Goal: Task Accomplishment & Management: Manage account settings

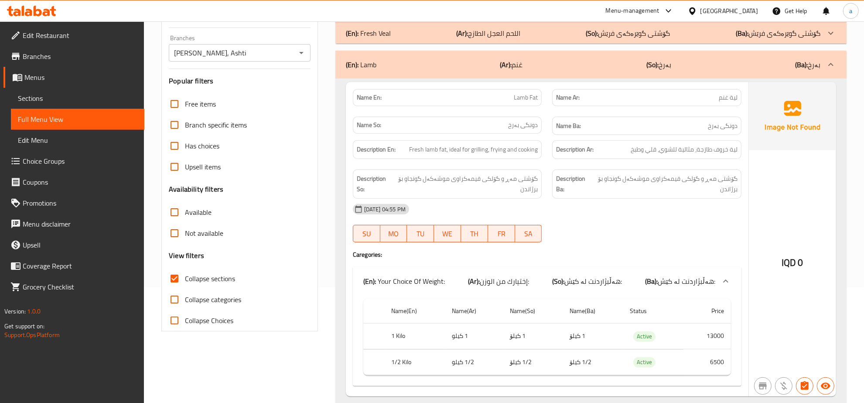
scroll to position [3, 0]
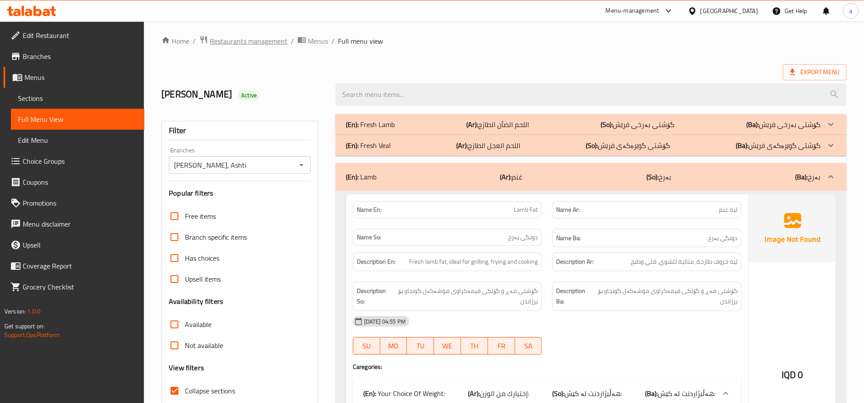
click at [249, 36] on span "Restaurants management" at bounding box center [249, 41] width 78 height 10
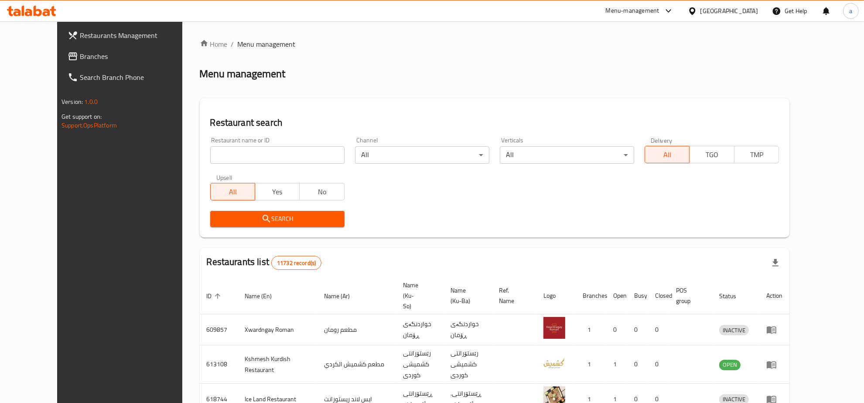
click at [71, 50] on link "Branches" at bounding box center [131, 56] width 141 height 21
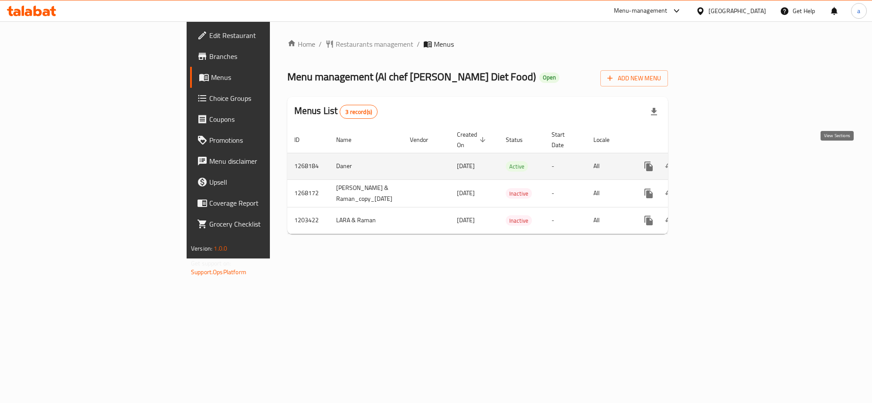
click at [717, 161] on icon "enhanced table" at bounding box center [712, 166] width 10 height 10
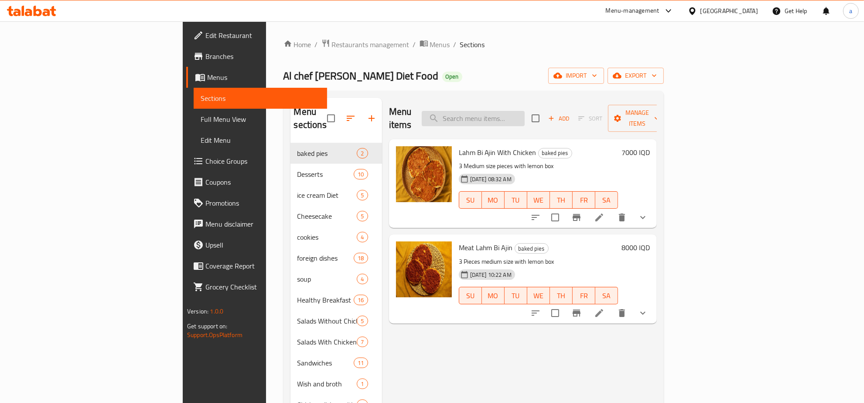
click at [525, 111] on input "search" at bounding box center [473, 118] width 103 height 15
paste input "Mixed Pickles With [PERSON_NAME]"
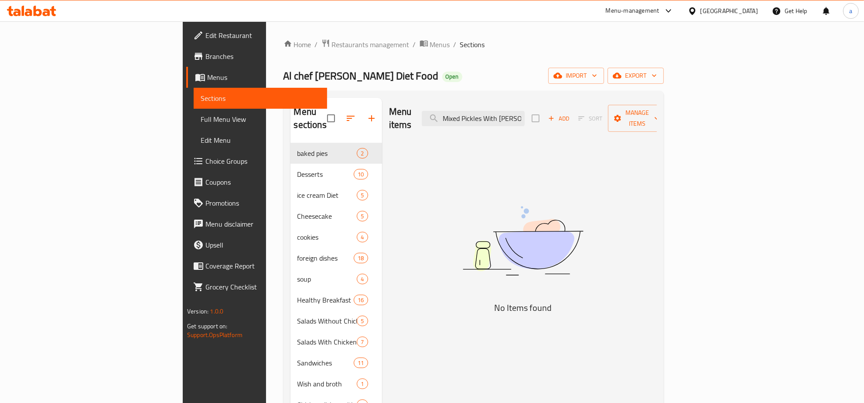
type input "Mixed Pickles With [PERSON_NAME]"
click at [205, 36] on span "Edit Restaurant" at bounding box center [262, 35] width 115 height 10
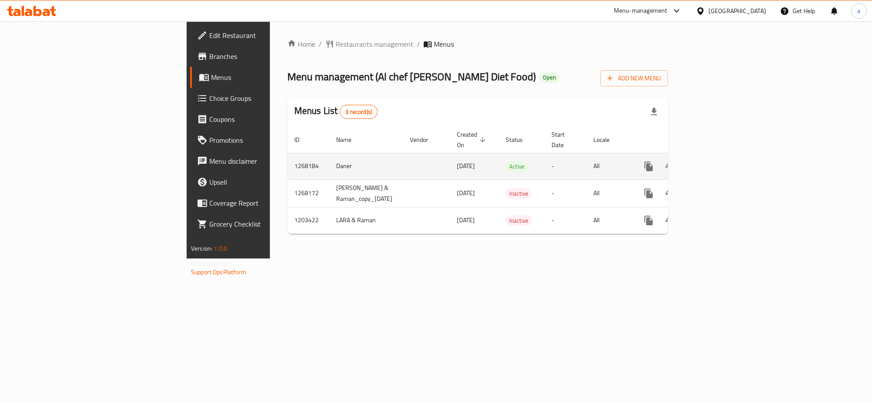
click at [717, 161] on icon "enhanced table" at bounding box center [712, 166] width 10 height 10
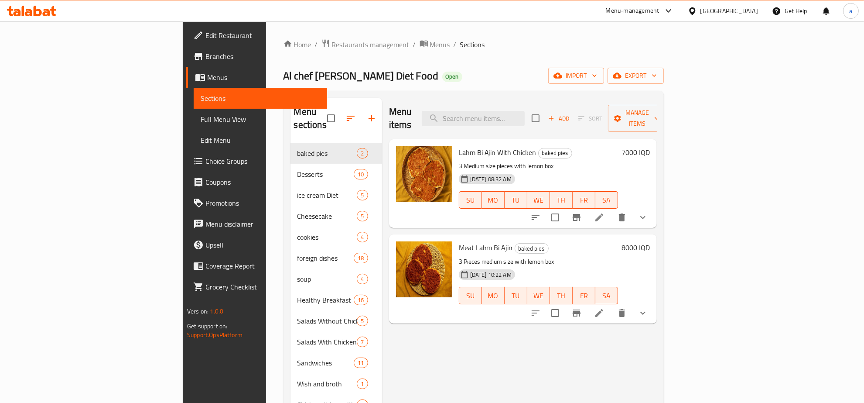
drag, startPoint x: 527, startPoint y: 102, endPoint x: 529, endPoint y: 115, distance: 13.2
click at [527, 103] on div "Menu items Add Sort Manage items" at bounding box center [523, 118] width 268 height 41
click at [525, 115] on input "search" at bounding box center [473, 118] width 103 height 15
paste input "Mixed Pickles With [PERSON_NAME]"
type input "Mixed Pickles With [PERSON_NAME]"
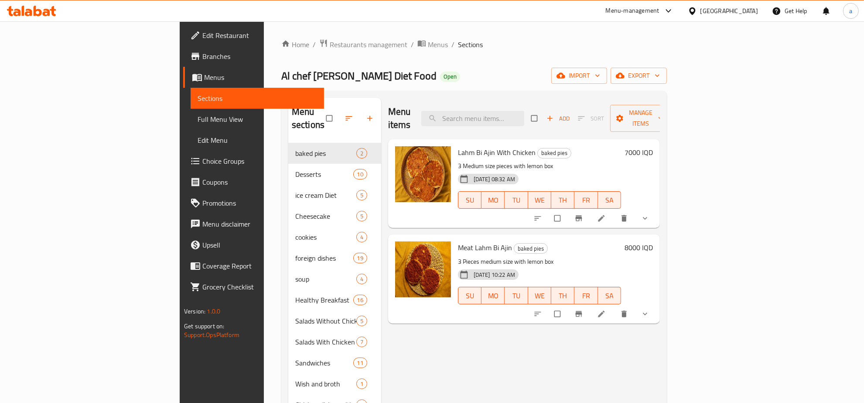
click at [515, 111] on input "search" at bounding box center [472, 118] width 103 height 15
paste input "Mixed Pickles With [PERSON_NAME]"
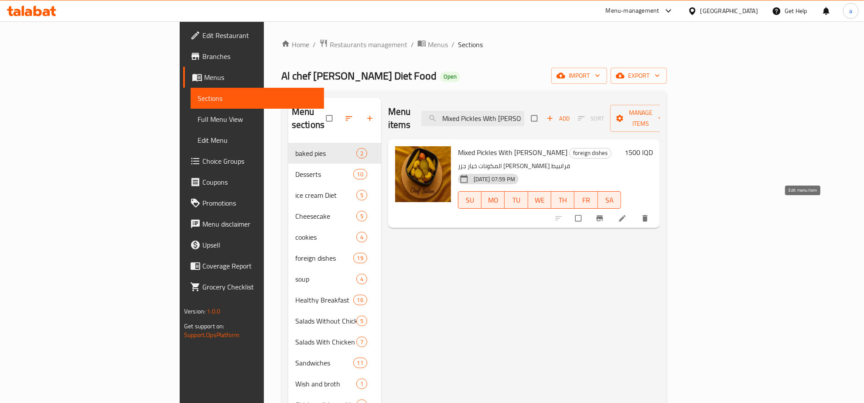
type input "Mixed Pickles With [PERSON_NAME]"
click at [627, 214] on icon at bounding box center [622, 218] width 9 height 9
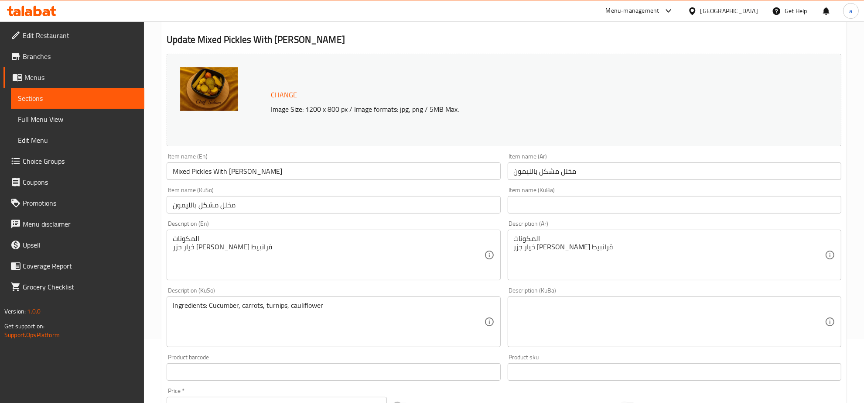
scroll to position [91, 0]
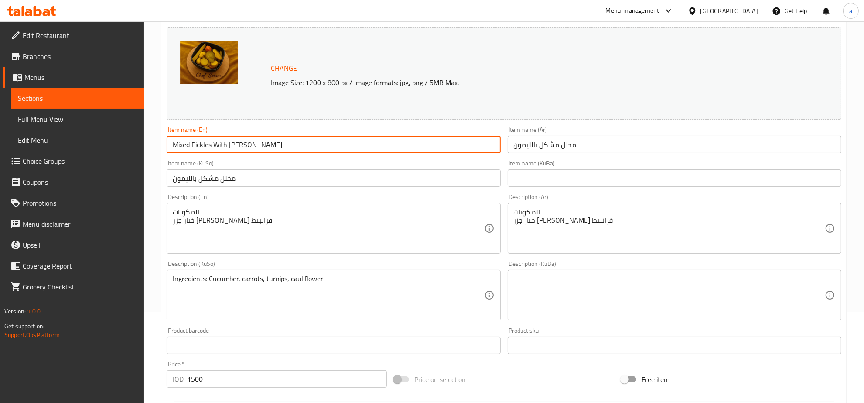
drag, startPoint x: 262, startPoint y: 146, endPoint x: 158, endPoint y: 148, distance: 104.3
click at [158, 148] on div "Home / Restaurants management / Menus / Sections / item / update foreign dishes…" at bounding box center [504, 285] width 720 height 708
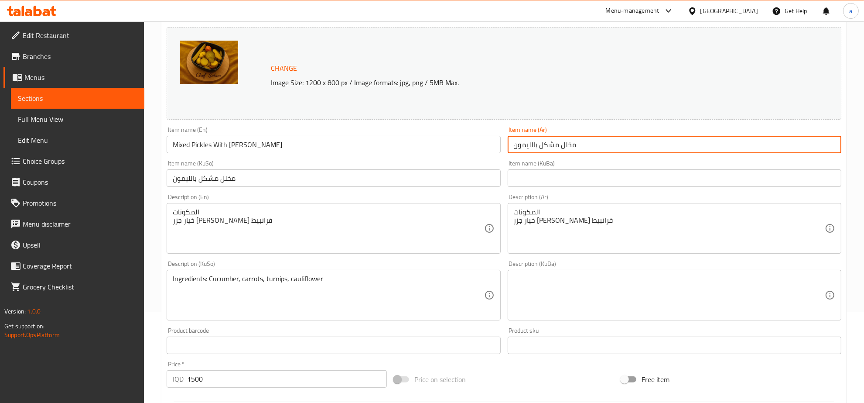
drag, startPoint x: 595, startPoint y: 143, endPoint x: 427, endPoint y: 161, distance: 168.1
click at [427, 161] on div "Change Image Size: 1200 x 800 px / Image formats: jpg, png / 5MB Max. Item name…" at bounding box center [504, 268] width 682 height 489
paste input "text"
type input "مخلل مشكل بالليمون"
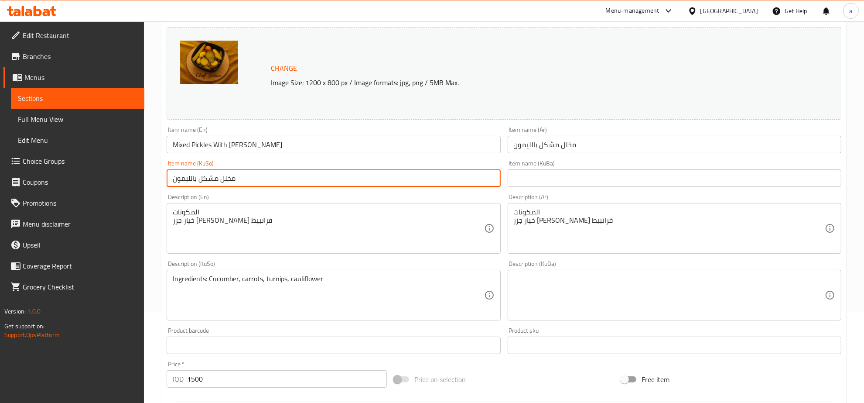
drag, startPoint x: 317, startPoint y: 181, endPoint x: 70, endPoint y: 194, distance: 246.8
click at [70, 194] on div "Edit Restaurant Branches Menus Sections Full Menu View Edit Menu Choice Groups …" at bounding box center [432, 285] width 864 height 708
paste input "تورشی مووشەکەل لەگەڵ لیمۆ"
type input "تورشی مووشەکەل لەگەڵ لیمۆ"
click at [529, 175] on input "text" at bounding box center [675, 177] width 334 height 17
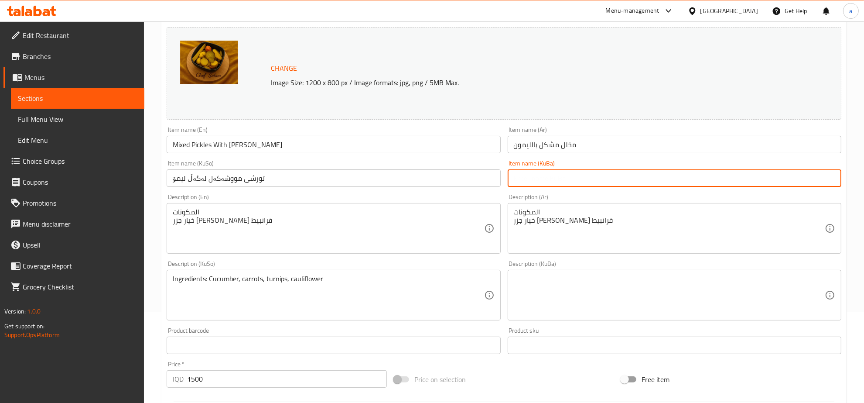
paste input "تورشی مووشەکەل لەگەڵ لیمۆ"
type input "تورشی مووشەکەل لەگەڵ لیمۆ"
click at [543, 145] on input "مخلل مشكل بالليمون" at bounding box center [675, 144] width 334 height 17
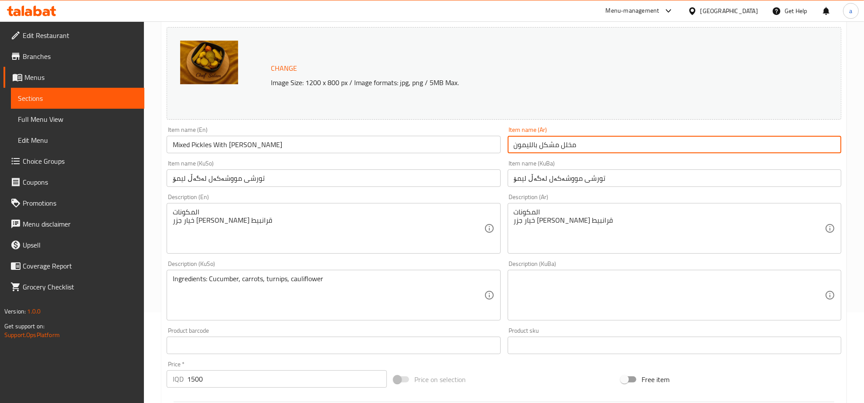
click at [543, 145] on input "مخلل مشكل بالليمون" at bounding box center [675, 144] width 334 height 17
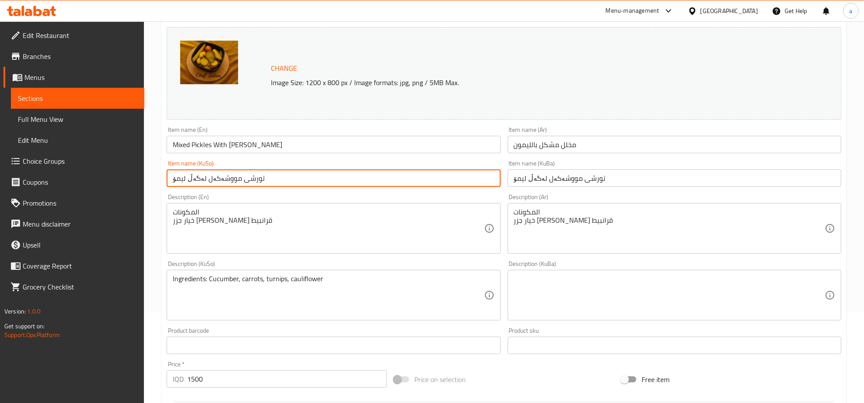
drag, startPoint x: 205, startPoint y: 183, endPoint x: 292, endPoint y: 184, distance: 87.2
click at [292, 184] on input "تورشی مووشەکەل لەگەڵ لیمۆ" at bounding box center [334, 177] width 334 height 17
paste input "رشیاتی م"
drag, startPoint x: 284, startPoint y: 178, endPoint x: 158, endPoint y: 181, distance: 126.1
click at [158, 181] on div "Home / Restaurants management / Menus / Sections / item / update foreign dishes…" at bounding box center [504, 285] width 720 height 708
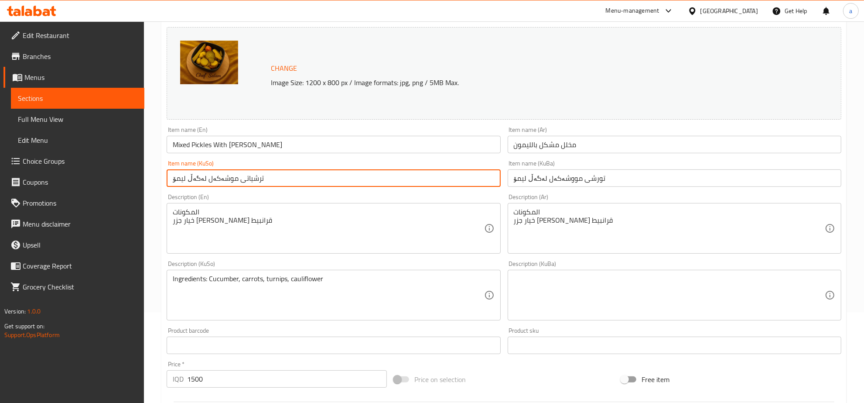
type input "ترشیاتی موشەکەل لەگەڵ لیمۆ"
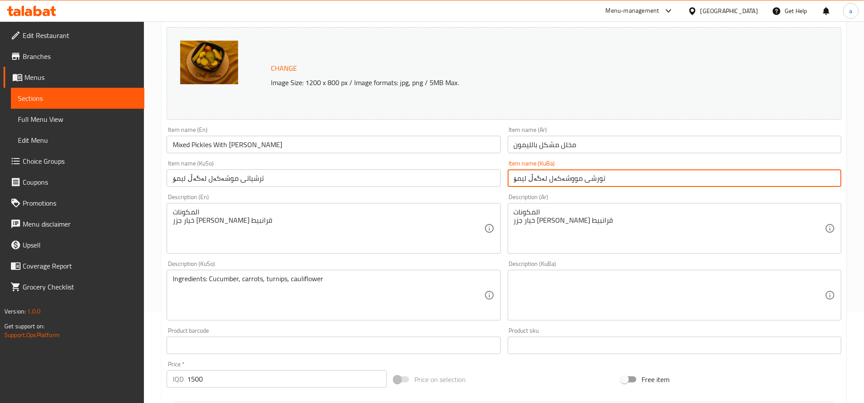
drag, startPoint x: 623, startPoint y: 175, endPoint x: 362, endPoint y: 200, distance: 262.0
click at [362, 200] on div "Change Image Size: 1200 x 800 px / Image formats: jpg, png / 5MB Max. Item name…" at bounding box center [504, 268] width 682 height 489
paste input "رشیاتی م"
type input "ترشیاتی موشەکەل لەگەڵ لیمۆ"
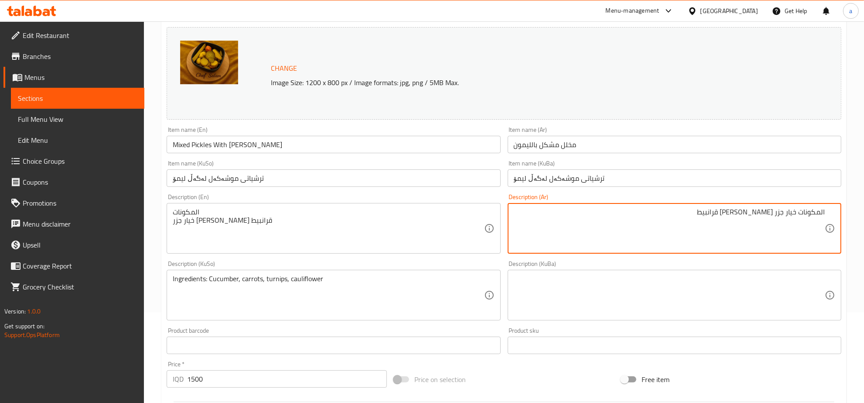
drag, startPoint x: 686, startPoint y: 212, endPoint x: 872, endPoint y: 214, distance: 185.8
click at [864, 214] on html "​ Menu-management Iraq Get Help a Edit Restaurant Branches Menus Sections Full …" at bounding box center [432, 110] width 864 height 403
type textarea "المكونات خيار جزر المازة شلغم قرانبيط"
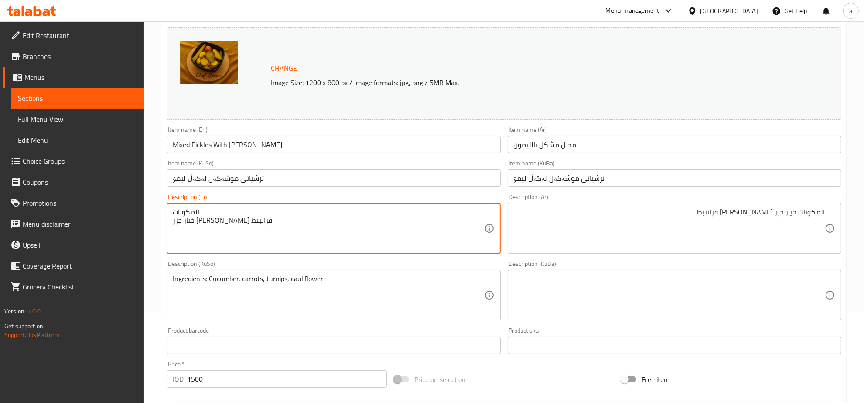
drag, startPoint x: 228, startPoint y: 211, endPoint x: 142, endPoint y: 210, distance: 85.9
click at [343, 228] on textarea "المكونات خيار جزر المازة شلغم قرانبيط" at bounding box center [328, 228] width 311 height 41
paste textarea "Cucumber, carrots, Mezze, Turnip and Cauliflower"
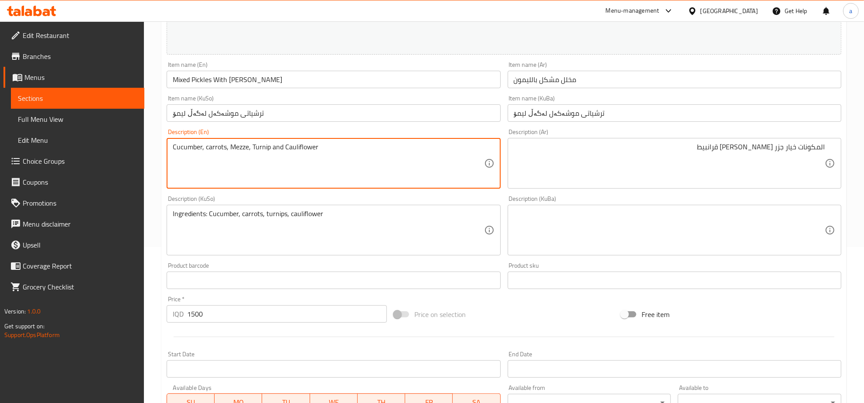
scroll to position [181, 0]
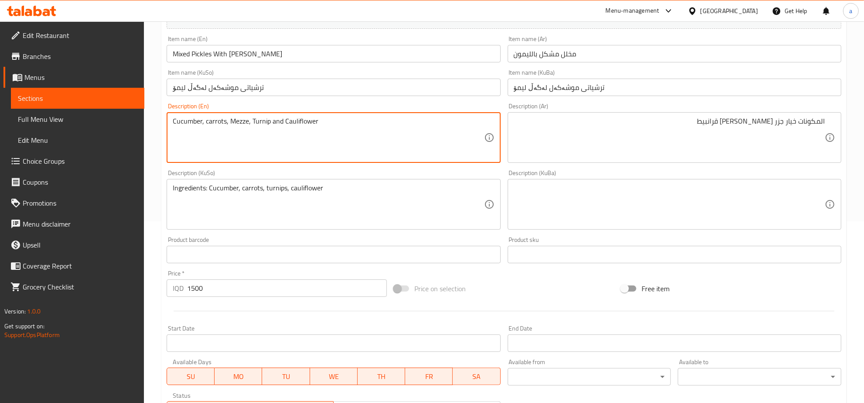
type textarea "Cucumber, carrots, Mezze, Turnip and Cauliflower"
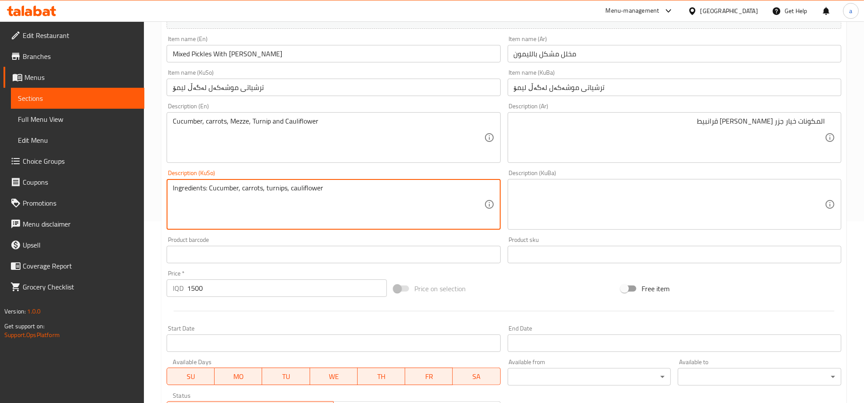
drag, startPoint x: 398, startPoint y: 198, endPoint x: 53, endPoint y: 157, distance: 347.4
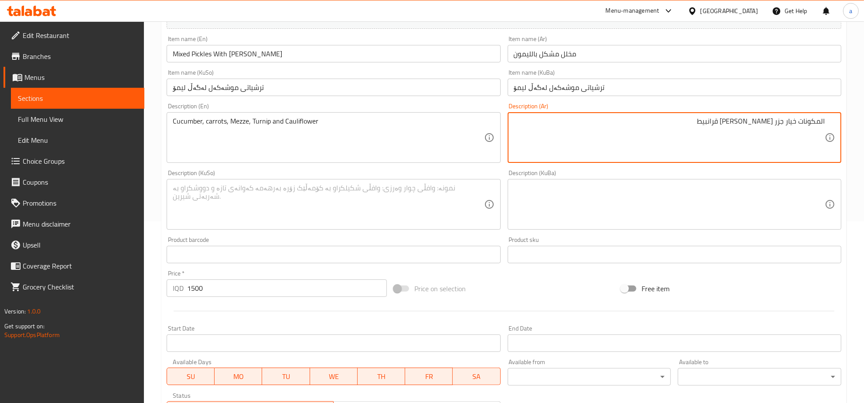
paste textarea "يار، جزر، مازة، شلغم و"
type textarea "خيار، جزر، [GEOGRAPHIC_DATA]، شلغم وقرانبيط"
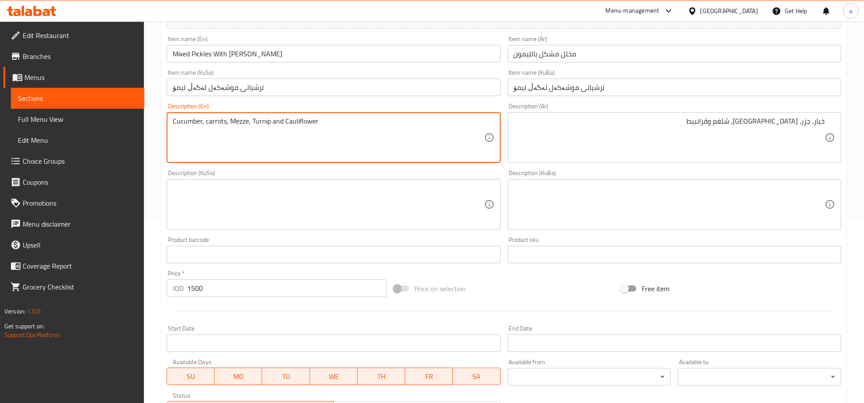
drag, startPoint x: 426, startPoint y: 118, endPoint x: 30, endPoint y: 131, distance: 396.3
click at [265, 195] on textarea at bounding box center [328, 204] width 311 height 41
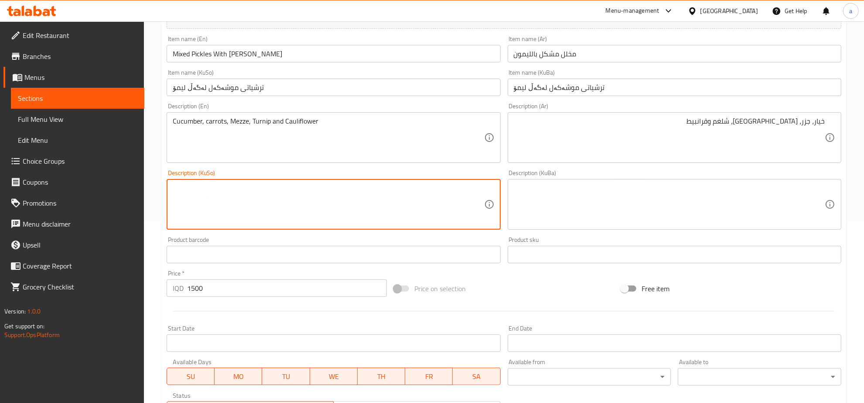
paste textarea "خیار، گێزەر، مەزە، شێلم و قەڕنابیت"
type textarea "خیار، گێزەر، مەزە، شێلم و قەڕنابیت"
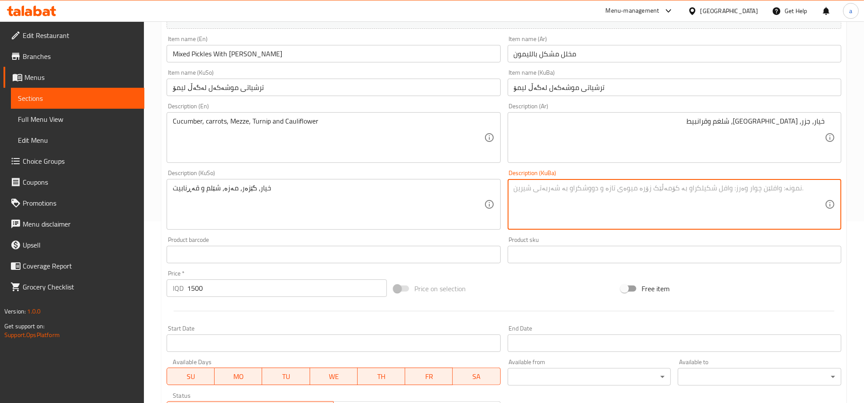
click at [613, 206] on textarea at bounding box center [669, 204] width 311 height 41
paste textarea "خیار، گێزەر، مەزە، شێلم و قەڕنابیت"
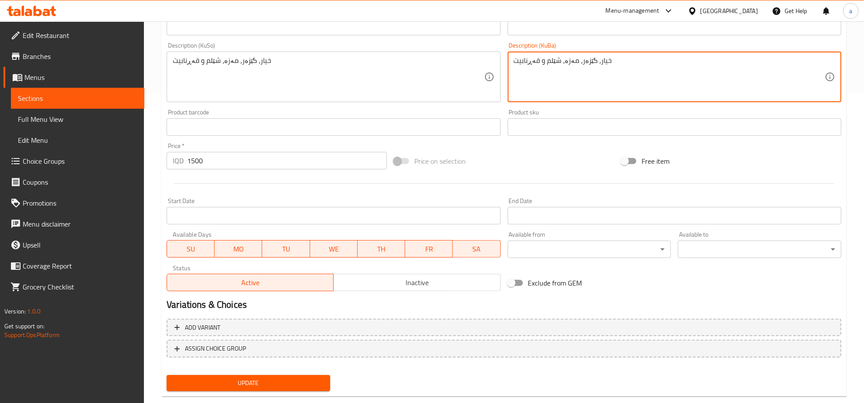
scroll to position [325, 0]
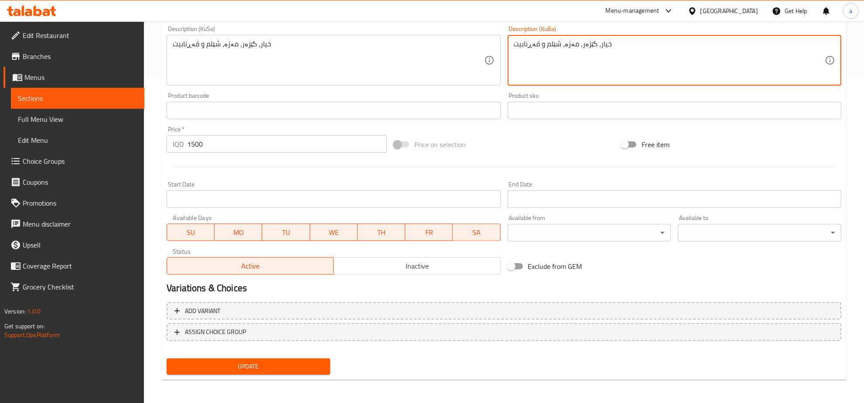
type textarea "خیار، گێزەر، مەزە، شێلم و قەڕنابیت"
click at [275, 362] on span "Update" at bounding box center [249, 366] width 150 height 11
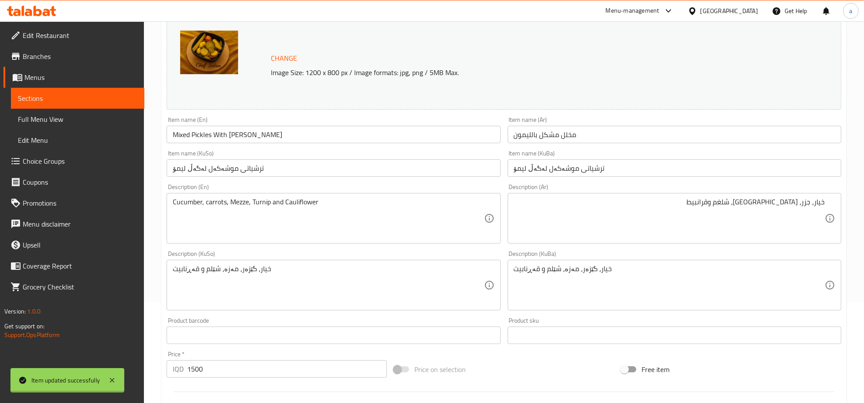
scroll to position [0, 0]
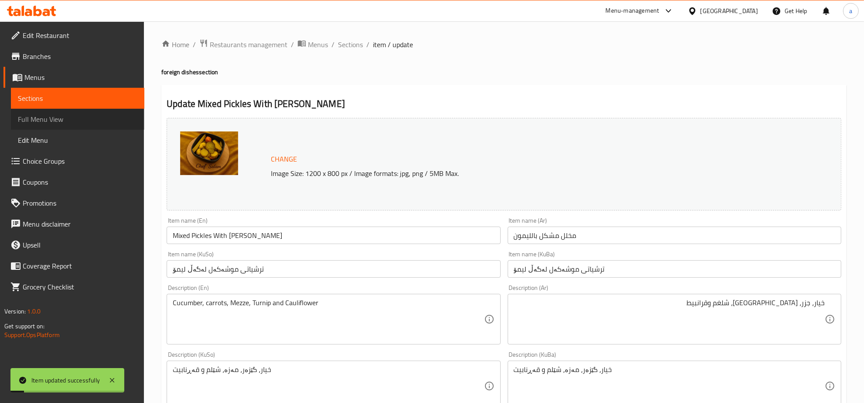
click at [51, 114] on span "Full Menu View" at bounding box center [78, 119] width 120 height 10
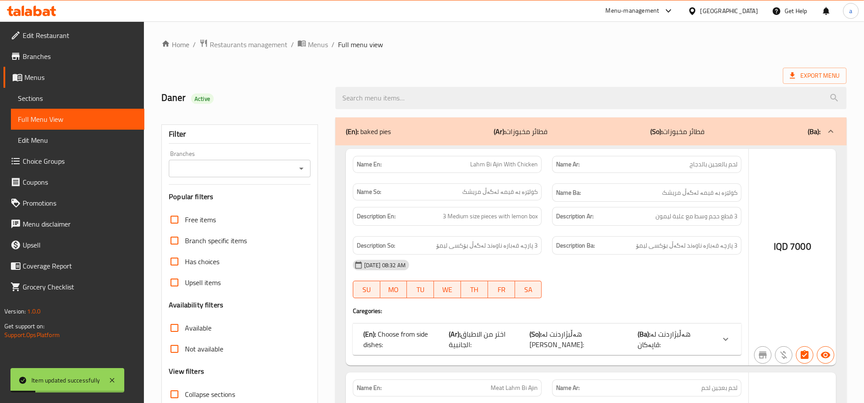
click at [180, 324] on div at bounding box center [432, 201] width 864 height 403
click at [177, 323] on div at bounding box center [432, 201] width 864 height 403
click at [173, 323] on div at bounding box center [432, 201] width 864 height 403
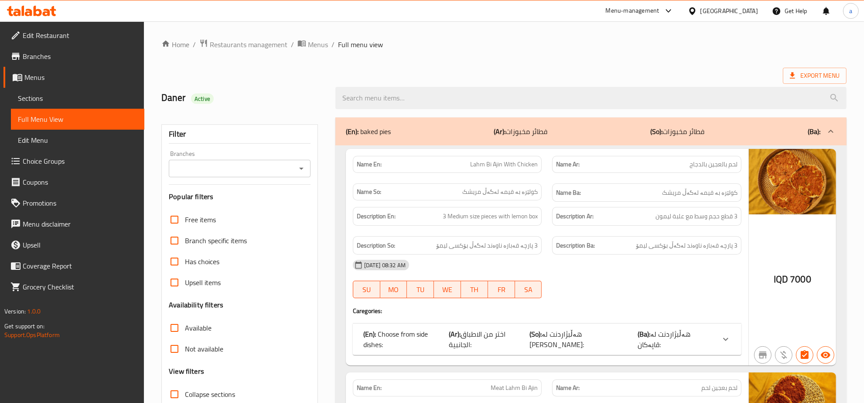
checkbox input "false"
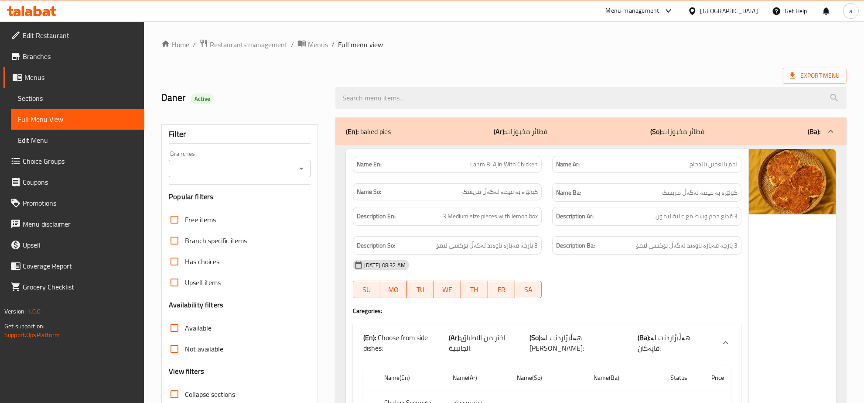
scroll to position [91, 0]
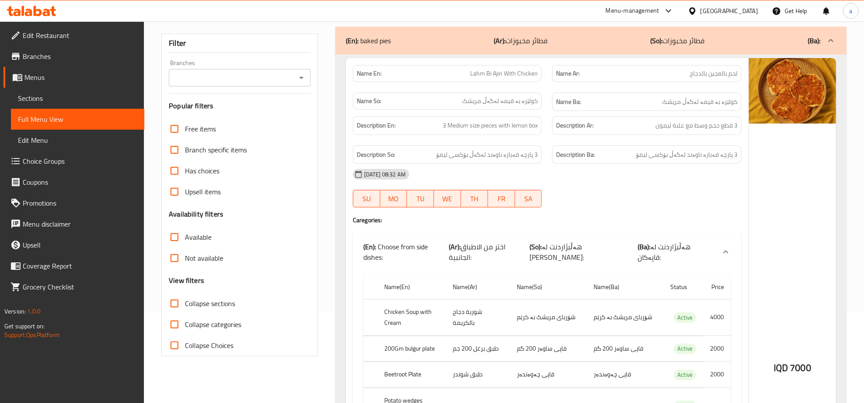
click at [173, 300] on input "Collapse sections" at bounding box center [174, 303] width 21 height 21
checkbox input "true"
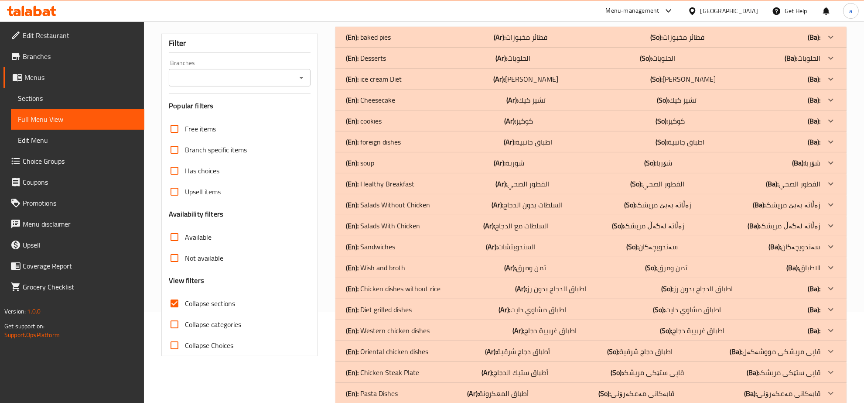
click at [301, 76] on icon "Open" at bounding box center [301, 77] width 10 height 10
click at [275, 114] on li "Al chef Salam Diet Food, Zayona" at bounding box center [239, 116] width 141 height 16
type input "Al chef Salam Diet Food, Zayona"
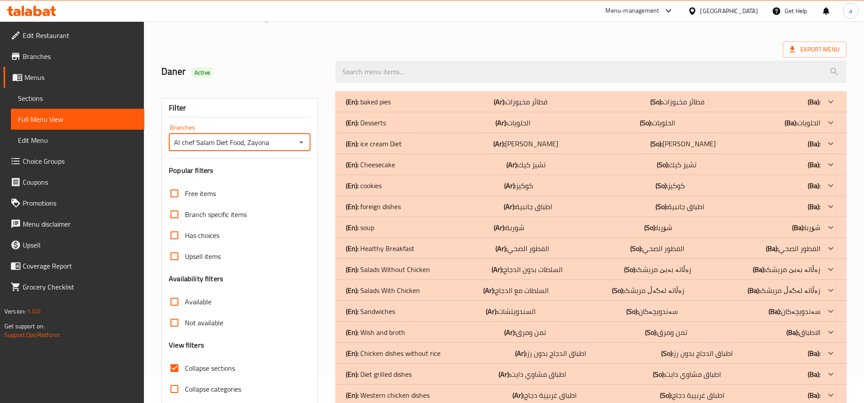
scroll to position [0, 0]
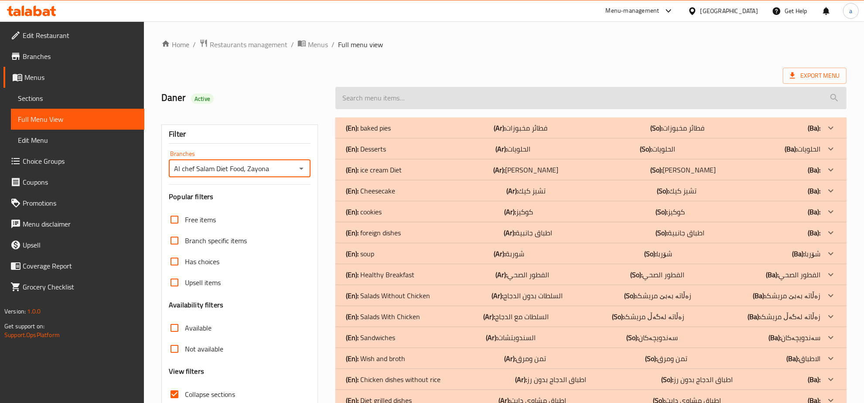
click at [509, 93] on input "search" at bounding box center [590, 98] width 511 height 22
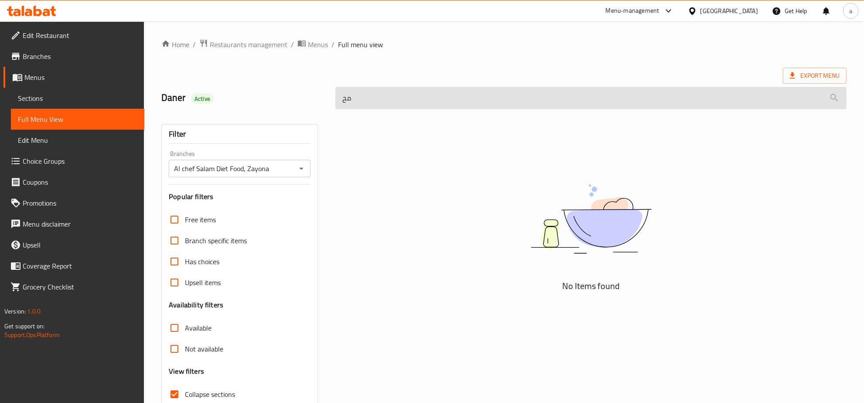
type input "م"
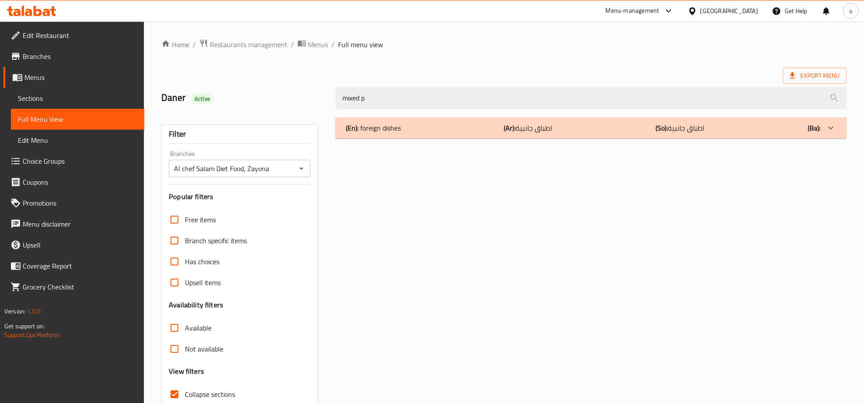
type input "mixed p"
click at [429, 133] on div "(En): foreign dishes (Ar): اطباق جانبية (So): اطباق جانبية (Ba):" at bounding box center [590, 127] width 511 height 21
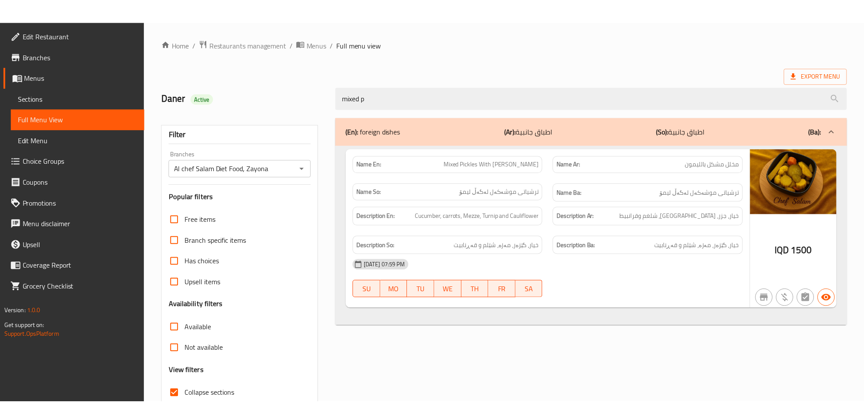
scroll to position [62, 0]
